Goal: Information Seeking & Learning: Learn about a topic

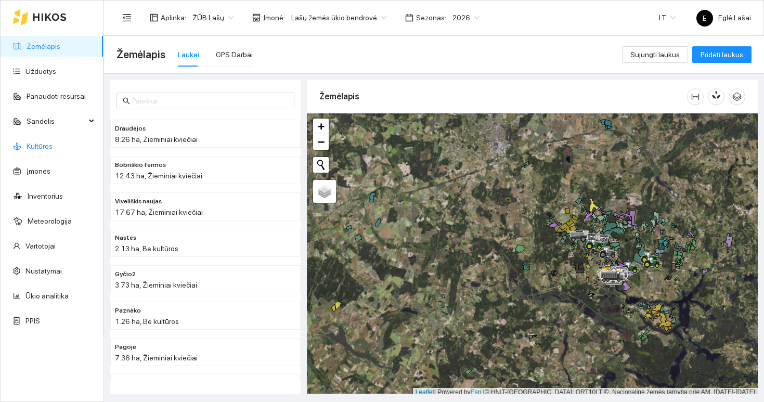
click at [47, 142] on link "Kultūros" at bounding box center [40, 146] width 26 height 8
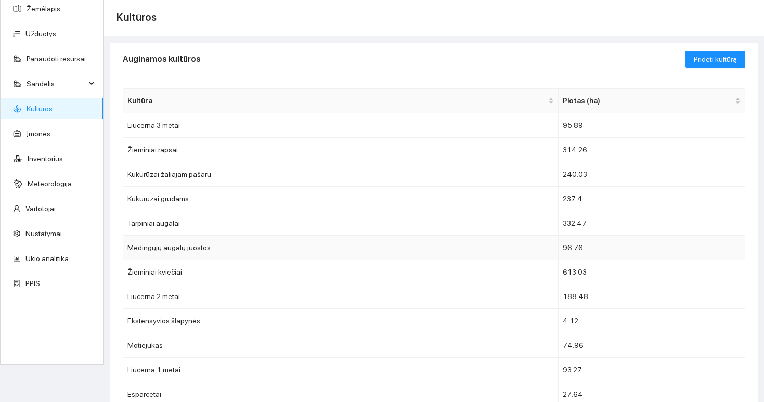
scroll to position [39, 0]
click at [209, 275] on td "Žieminiai kviečiai" at bounding box center [340, 270] width 435 height 24
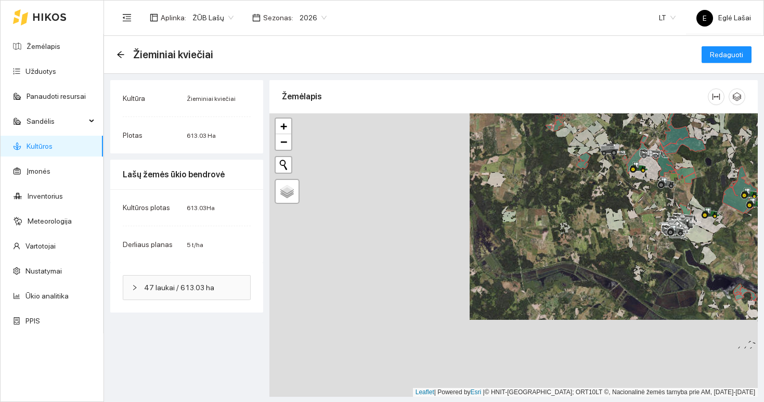
drag, startPoint x: 396, startPoint y: 289, endPoint x: 598, endPoint y: 212, distance: 215.9
click at [598, 212] on div at bounding box center [513, 254] width 488 height 283
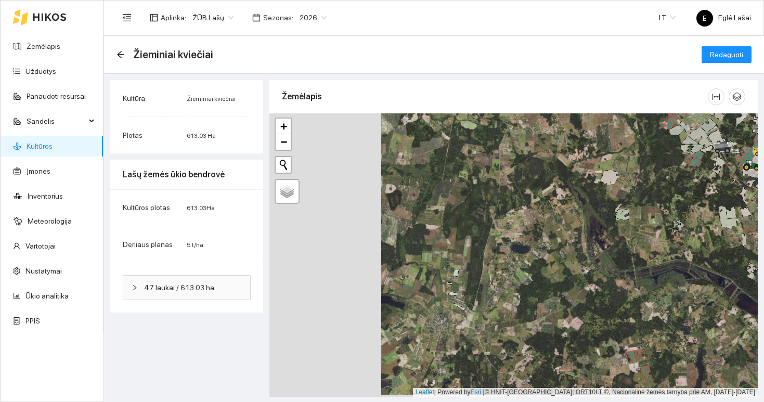
drag, startPoint x: 451, startPoint y: 275, endPoint x: 597, endPoint y: 298, distance: 147.5
click at [597, 298] on div at bounding box center [513, 254] width 488 height 283
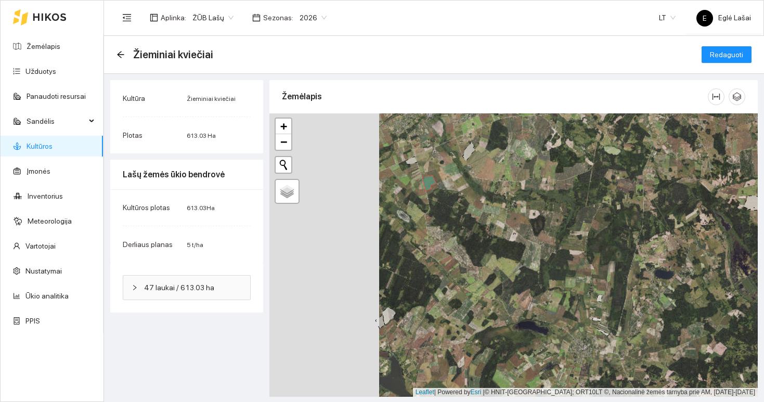
drag, startPoint x: 485, startPoint y: 294, endPoint x: 607, endPoint y: 294, distance: 122.7
click at [607, 295] on div at bounding box center [513, 254] width 488 height 283
